Goal: Transaction & Acquisition: Obtain resource

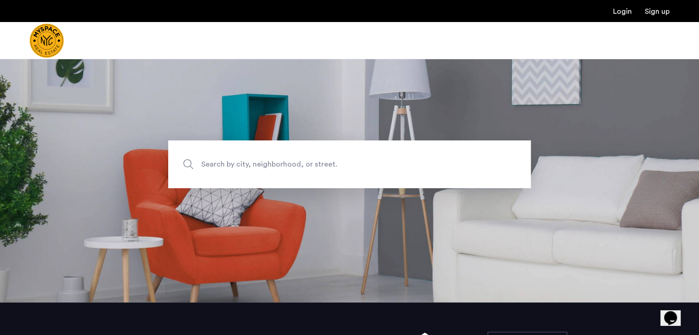
scroll to position [31, 0]
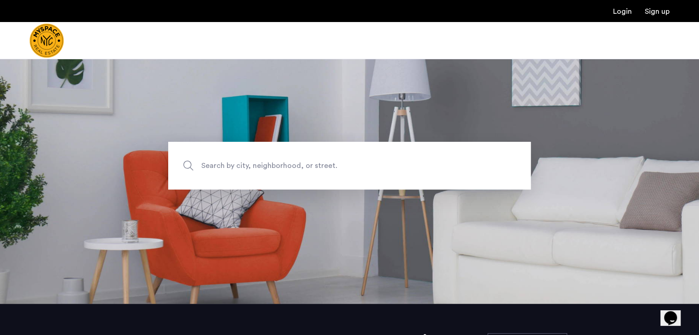
click at [340, 161] on span "Search by city, neighborhood, or street." at bounding box center [328, 166] width 254 height 12
click at [340, 161] on input "Search by city, neighborhood, or street." at bounding box center [349, 166] width 362 height 48
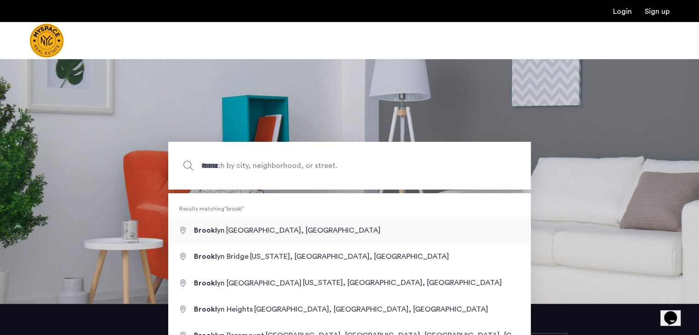
type input "**********"
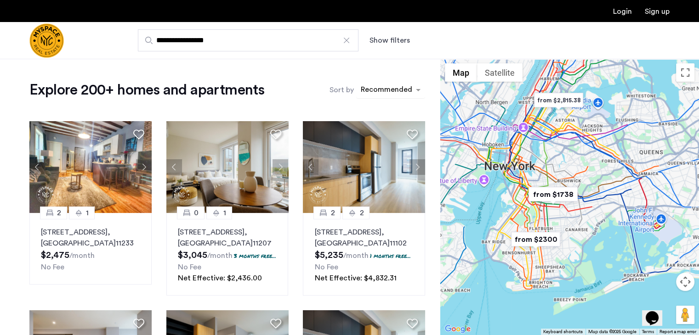
click at [373, 85] on div "sort-apartment" at bounding box center [386, 91] width 54 height 12
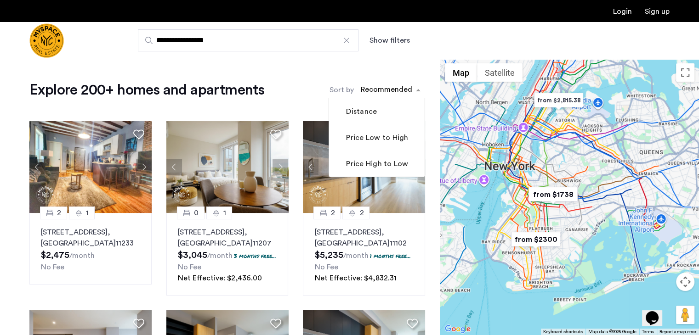
click at [380, 30] on div "**********" at bounding box center [394, 40] width 550 height 22
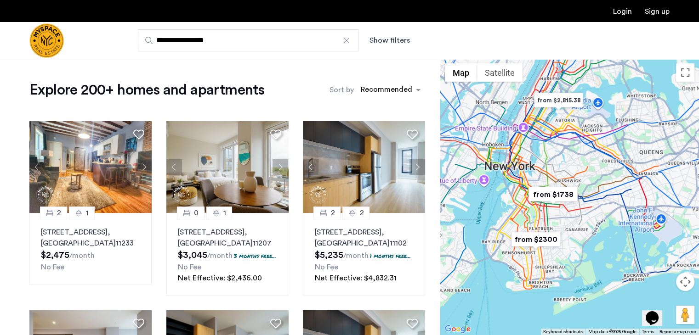
click at [380, 37] on button "Show filters" at bounding box center [389, 40] width 40 height 11
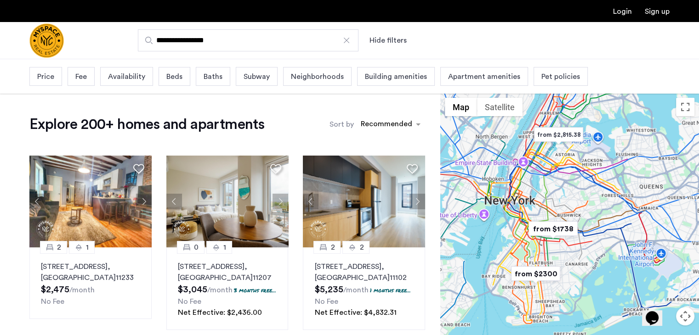
click at [179, 78] on span "Beds" at bounding box center [174, 76] width 16 height 11
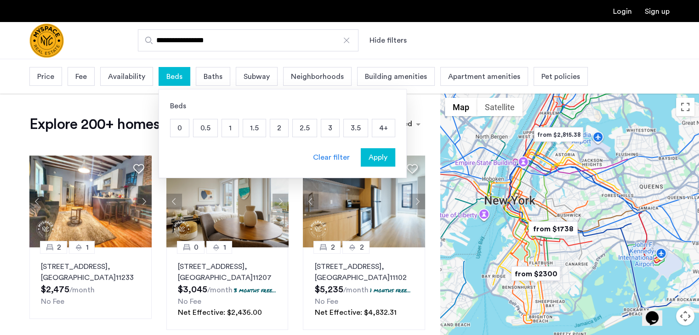
click at [373, 130] on p "4+" at bounding box center [383, 127] width 23 height 17
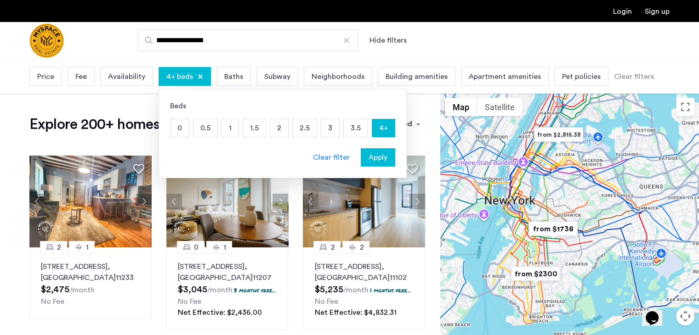
click at [368, 157] on span "Apply" at bounding box center [377, 157] width 19 height 11
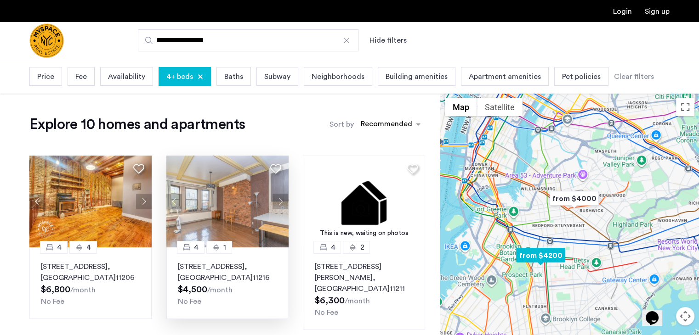
click at [280, 200] on button "Next apartment" at bounding box center [280, 202] width 16 height 16
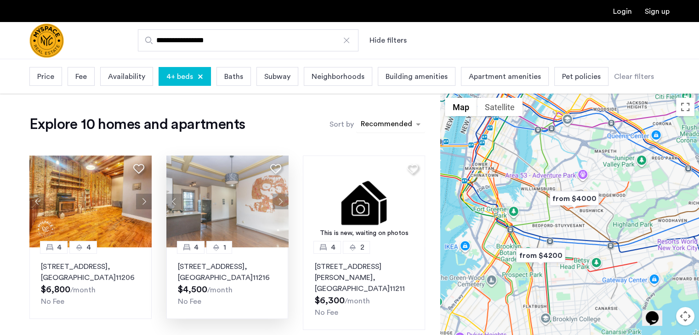
click at [366, 122] on div "sort-apartment" at bounding box center [386, 125] width 54 height 12
click at [391, 123] on div "sort-apartment" at bounding box center [386, 125] width 54 height 12
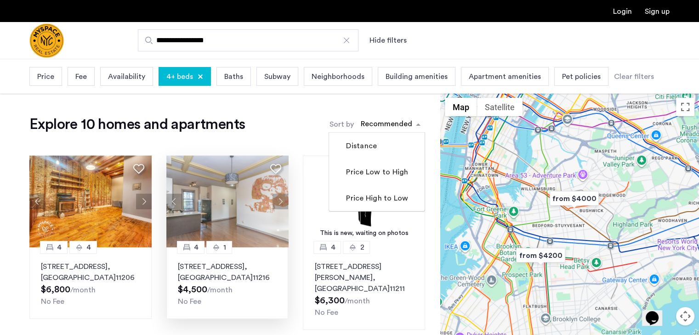
drag, startPoint x: 399, startPoint y: 101, endPoint x: 382, endPoint y: 102, distance: 16.6
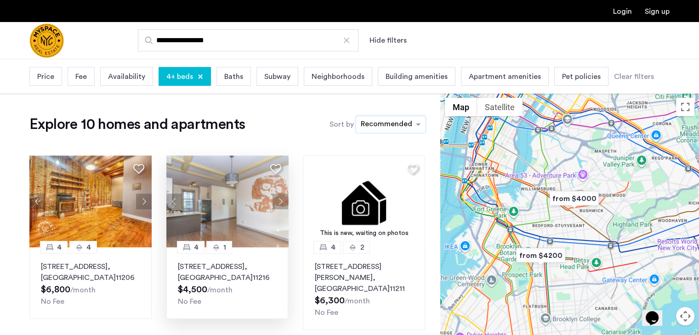
drag, startPoint x: 390, startPoint y: 127, endPoint x: 379, endPoint y: 127, distance: 11.0
click at [379, 127] on div "sort-apartment" at bounding box center [386, 125] width 54 height 12
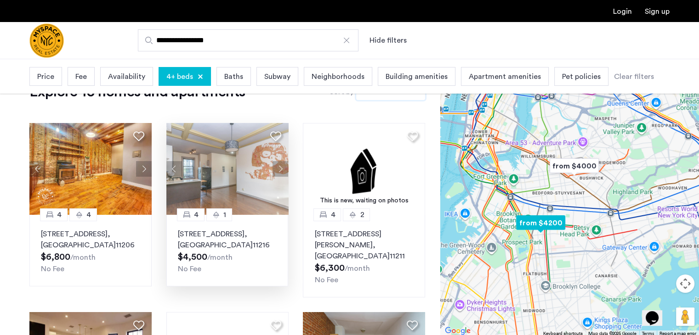
scroll to position [39, 0]
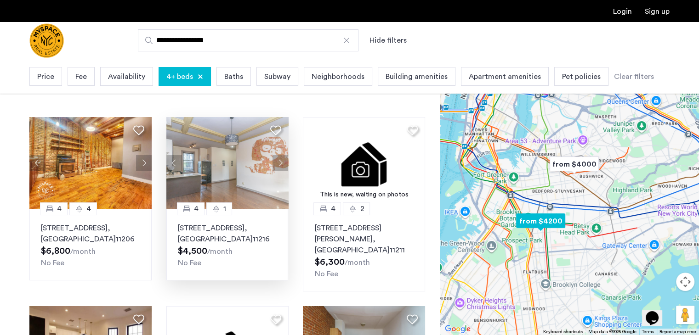
click at [283, 158] on button "Next apartment" at bounding box center [280, 163] width 16 height 16
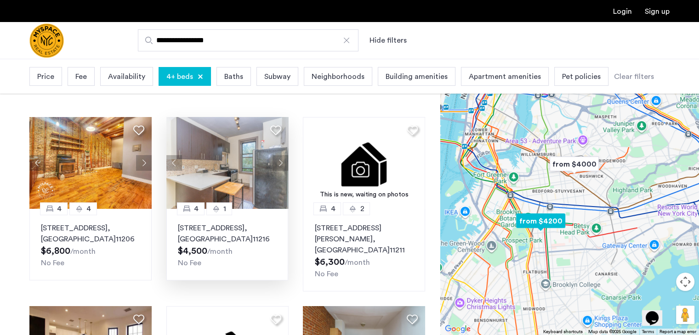
click at [283, 158] on button "Next apartment" at bounding box center [280, 163] width 16 height 16
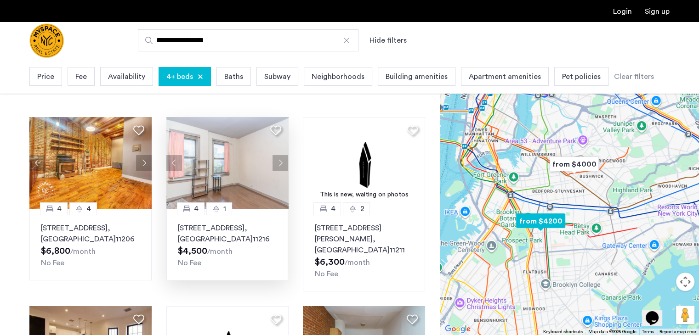
click at [279, 159] on button "Next apartment" at bounding box center [280, 163] width 16 height 16
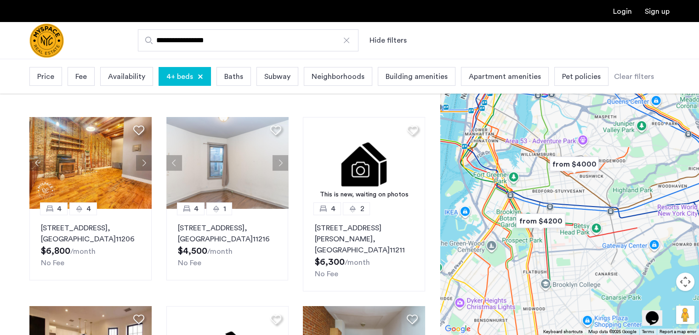
drag, startPoint x: 381, startPoint y: 59, endPoint x: 406, endPoint y: 45, distance: 28.6
click at [406, 45] on div "**********" at bounding box center [349, 40] width 699 height 37
drag, startPoint x: 415, startPoint y: 41, endPoint x: 368, endPoint y: 45, distance: 48.0
click at [368, 45] on div "**********" at bounding box center [394, 40] width 550 height 22
click at [451, 80] on div "Price Fee Availability 4+ beds Baths Subway Neighborhoods Building amenities Ap…" at bounding box center [341, 76] width 624 height 23
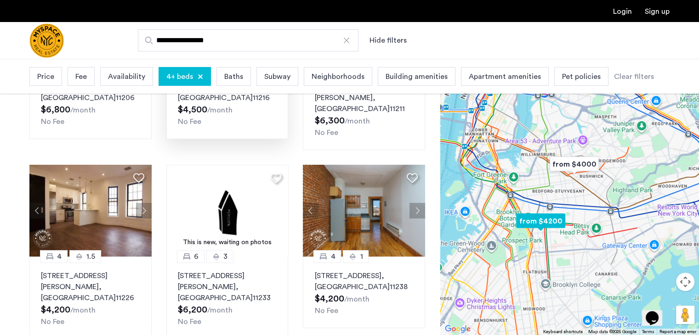
scroll to position [199, 0]
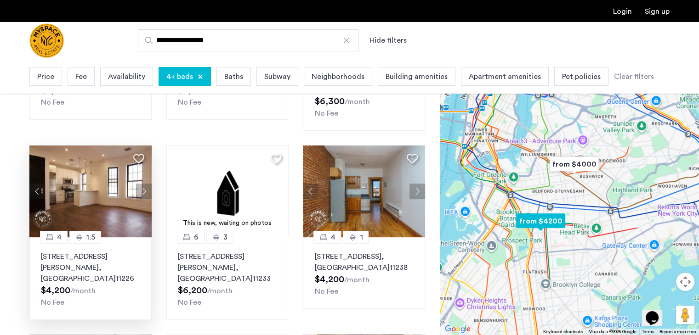
click at [144, 184] on button "Next apartment" at bounding box center [144, 192] width 16 height 16
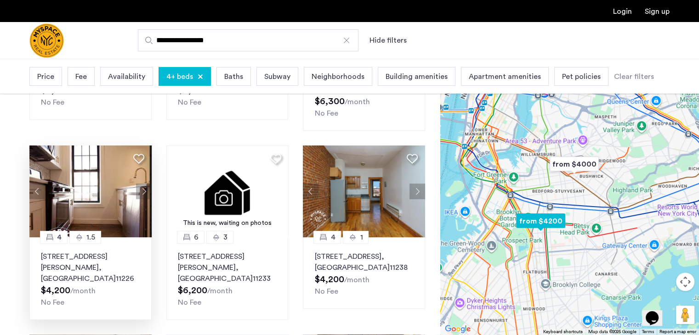
click at [144, 184] on button "Next apartment" at bounding box center [144, 192] width 16 height 16
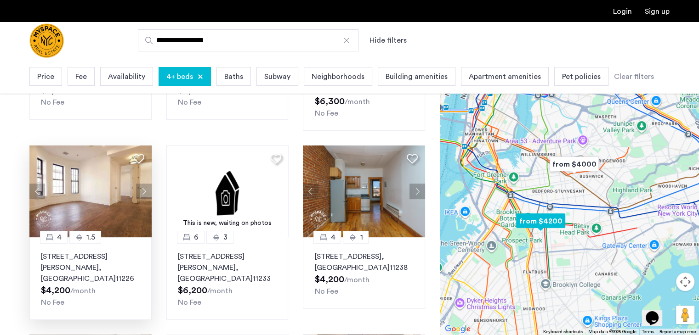
click at [144, 184] on button "Next apartment" at bounding box center [144, 192] width 16 height 16
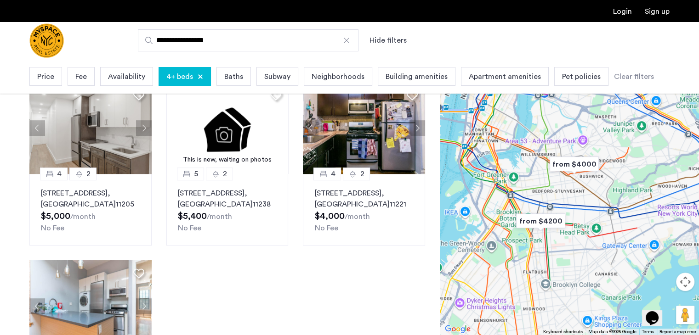
scroll to position [452, 0]
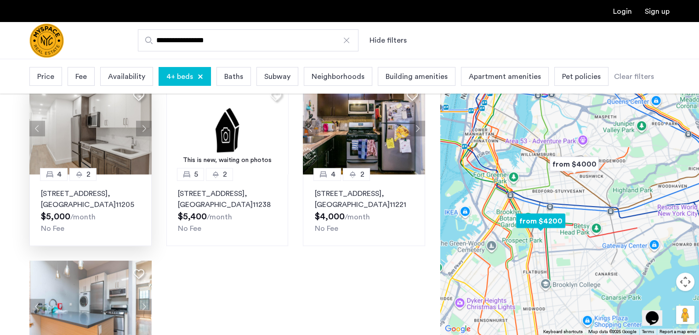
click at [86, 112] on img at bounding box center [90, 129] width 122 height 92
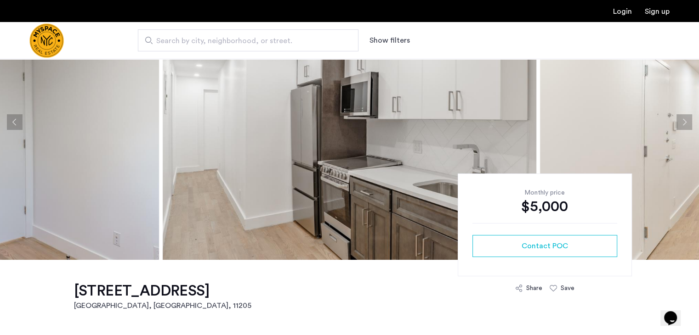
scroll to position [49, 0]
